Goal: Find specific page/section: Find specific page/section

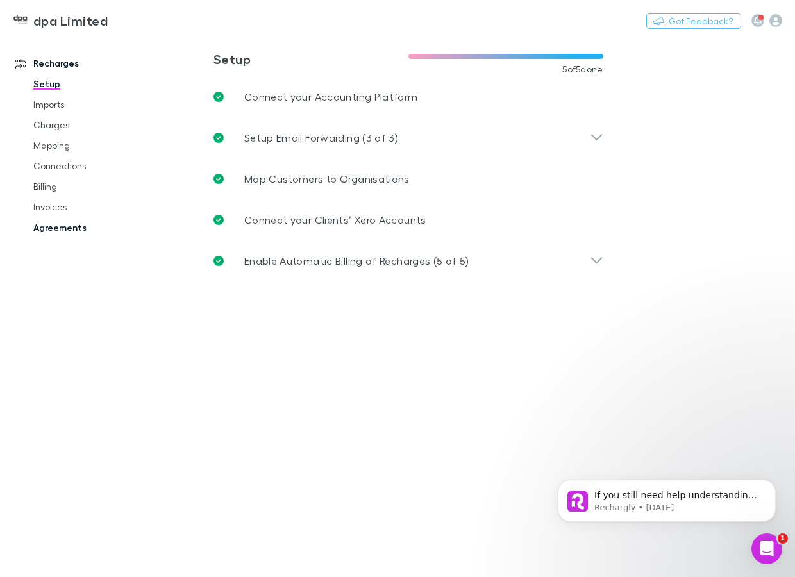
click at [61, 229] on link "Agreements" at bounding box center [91, 227] width 141 height 21
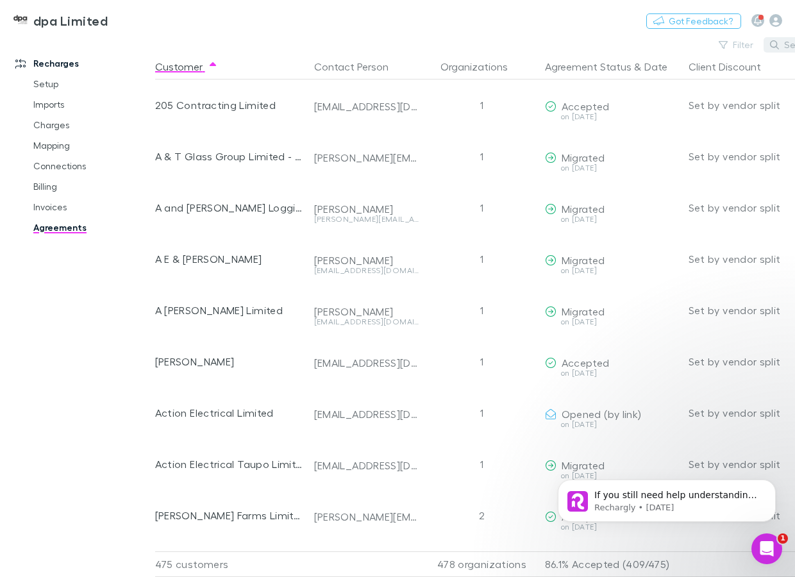
click at [781, 42] on button "Search" at bounding box center [793, 44] width 58 height 15
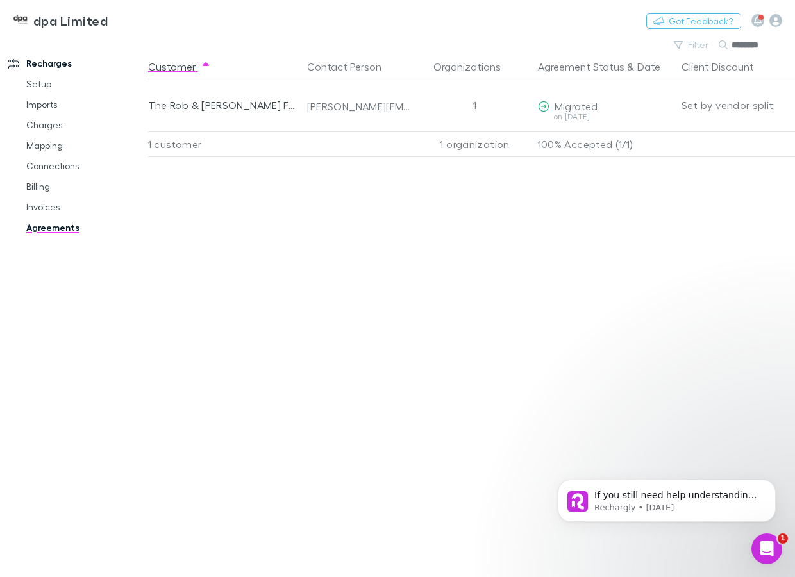
type input "********"
